Goal: Find specific page/section

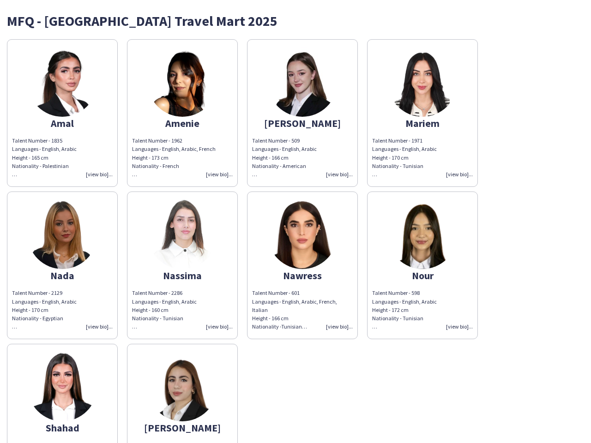
click at [295, 222] on img at bounding box center [302, 234] width 69 height 69
click at [62, 113] on img at bounding box center [62, 82] width 69 height 69
click at [182, 113] on img at bounding box center [182, 82] width 69 height 69
click at [302, 113] on img at bounding box center [302, 82] width 69 height 69
click at [422, 113] on img at bounding box center [422, 82] width 69 height 69
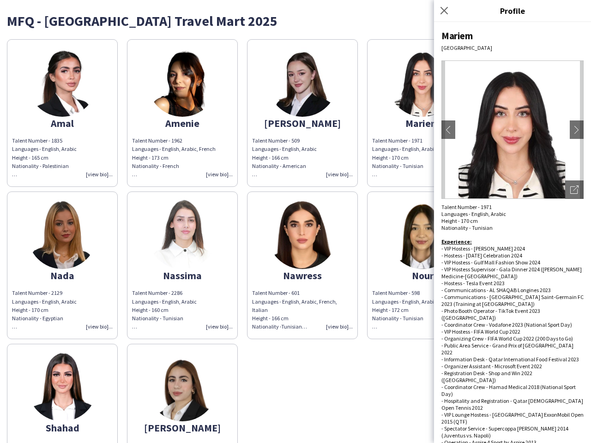
click at [62, 265] on img at bounding box center [62, 234] width 69 height 69
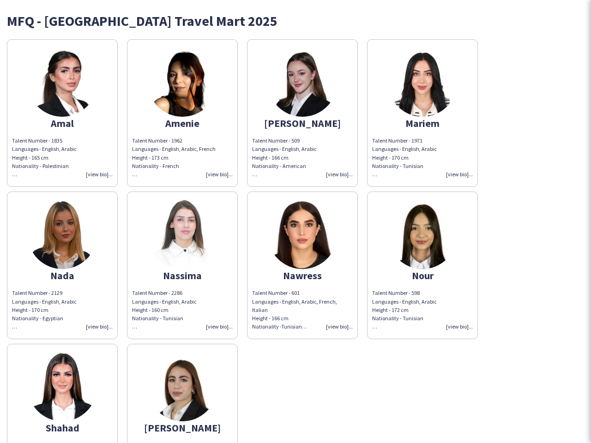
click at [182, 265] on img at bounding box center [182, 234] width 69 height 69
click at [302, 265] on img at bounding box center [302, 234] width 69 height 69
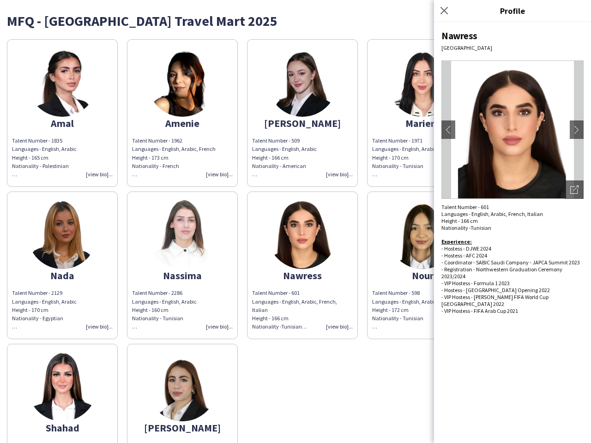
click at [422, 265] on img at bounding box center [422, 234] width 69 height 69
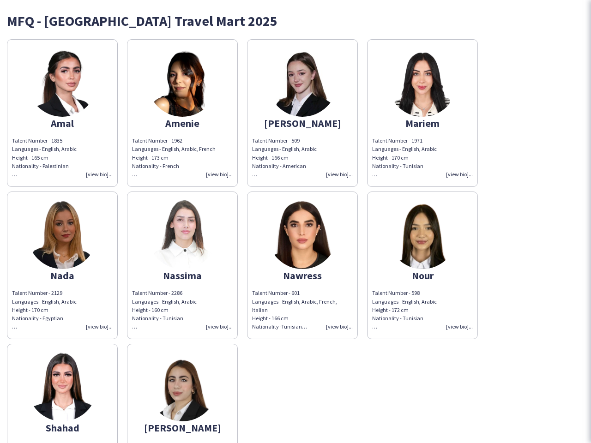
click at [62, 393] on img at bounding box center [62, 386] width 69 height 69
